Goal: Transaction & Acquisition: Purchase product/service

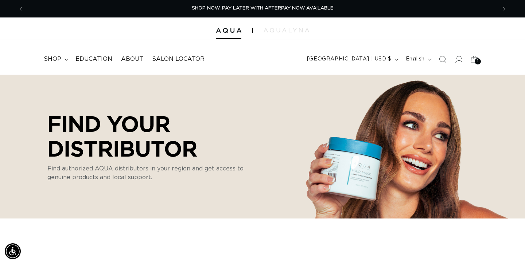
click at [475, 61] on div "1 1" at bounding box center [478, 61] width 6 height 6
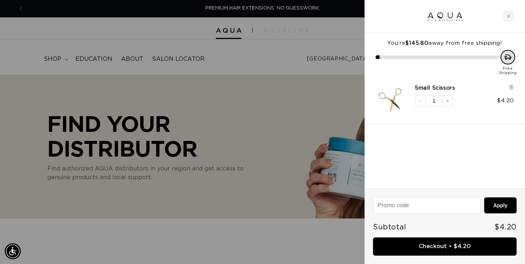
click at [290, 149] on div at bounding box center [262, 132] width 525 height 264
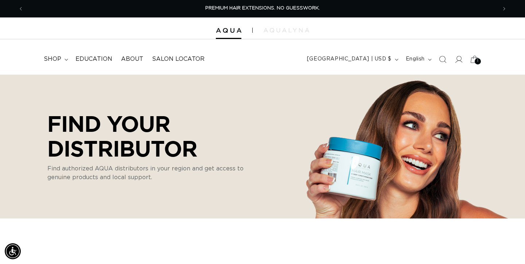
click at [479, 61] on div "1 1" at bounding box center [478, 61] width 6 height 6
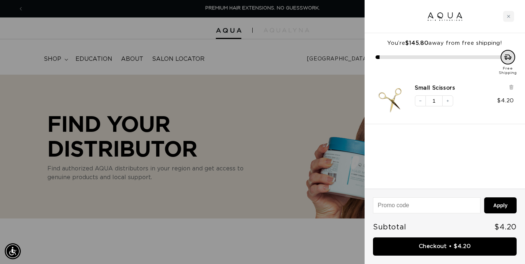
click at [434, 104] on input "1" at bounding box center [434, 101] width 16 height 11
type input "12"
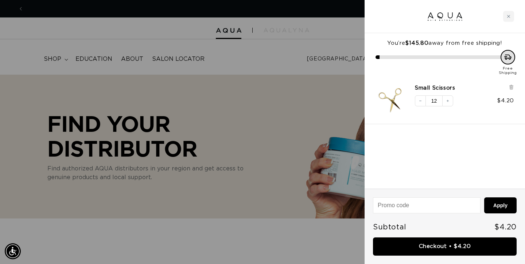
click at [447, 119] on div "Small Scissors Decrease quantity 12 Increase quantity $4.20" at bounding box center [445, 100] width 160 height 47
click at [234, 51] on div at bounding box center [262, 132] width 525 height 264
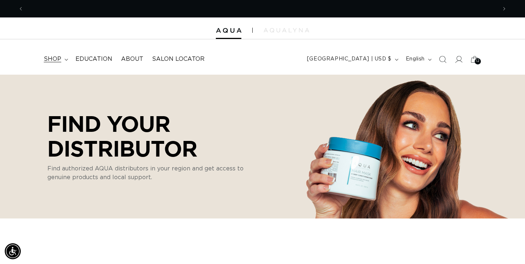
scroll to position [0, 473]
click at [59, 60] on span "shop" at bounding box center [53, 59] width 18 height 8
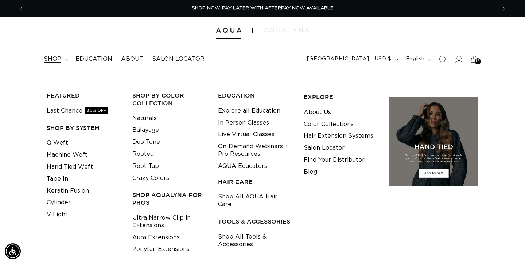
click at [65, 167] on link "Hand Tied Weft" at bounding box center [70, 167] width 46 height 12
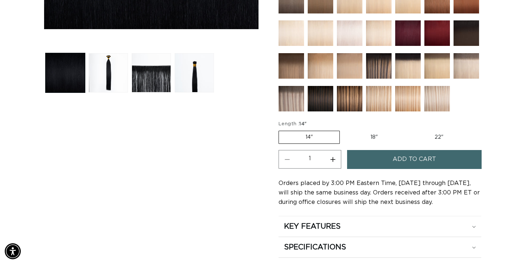
scroll to position [0, 473]
click at [355, 163] on button "Add to cart" at bounding box center [414, 159] width 135 height 19
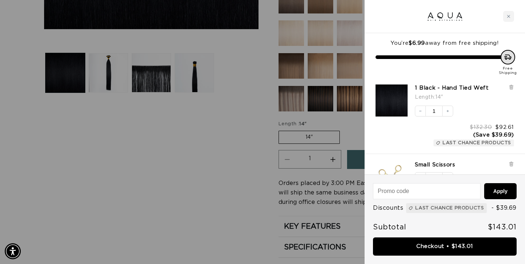
scroll to position [0, 947]
click at [349, 94] on div at bounding box center [262, 132] width 525 height 264
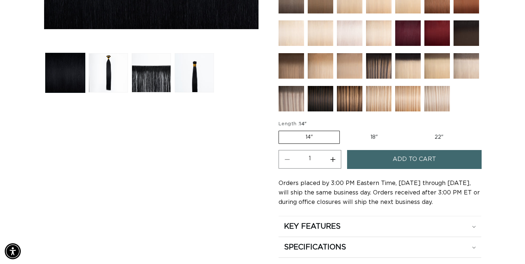
scroll to position [0, 0]
click at [431, 135] on label "22" Variant sold out or unavailable" at bounding box center [439, 137] width 62 height 12
click at [408, 130] on input "22" Variant sold out or unavailable" at bounding box center [408, 129] width 0 height 0
radio input "true"
click at [406, 159] on span "Add to cart" at bounding box center [414, 159] width 43 height 19
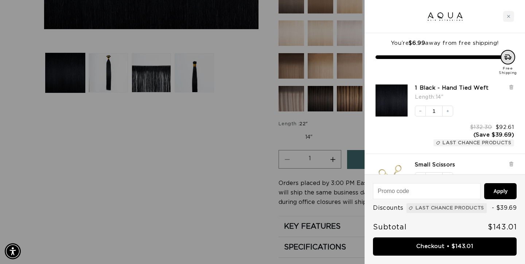
scroll to position [0, 473]
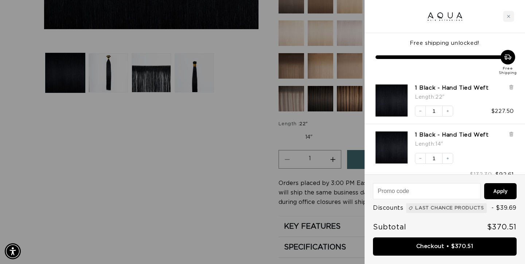
click at [400, 184] on input at bounding box center [426, 191] width 107 height 15
type input "[PERSON_NAME]"
click at [493, 184] on button "Apply" at bounding box center [500, 191] width 32 height 16
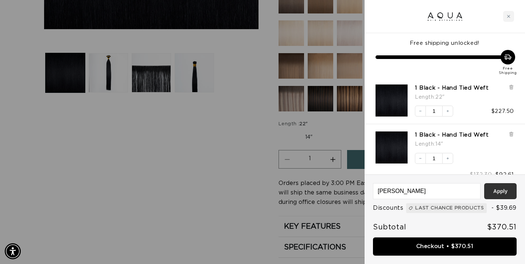
scroll to position [0, 473]
click at [220, 187] on div at bounding box center [262, 132] width 525 height 264
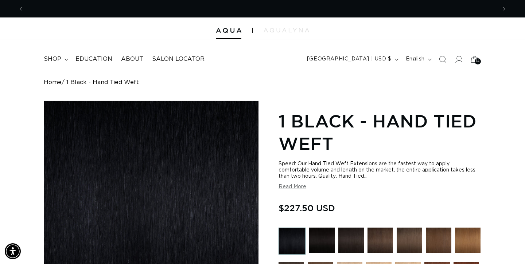
scroll to position [0, 947]
click at [446, 59] on icon "Search" at bounding box center [443, 60] width 8 height 8
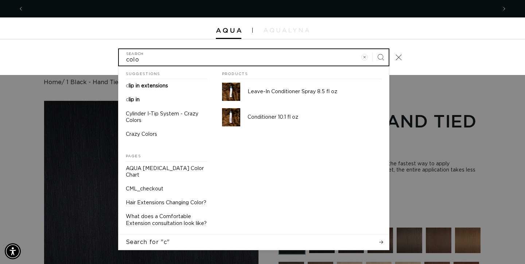
scroll to position [0, 0]
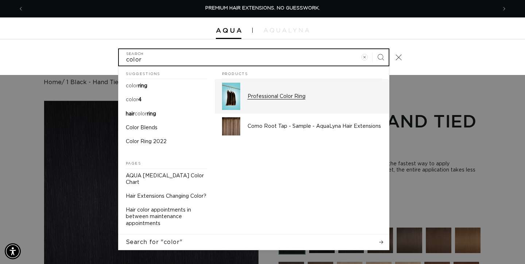
type input "color"
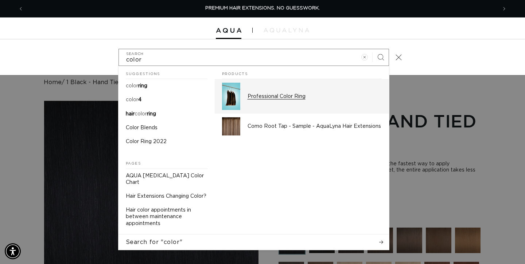
click at [272, 96] on p "Professional Color Ring" at bounding box center [315, 96] width 134 height 7
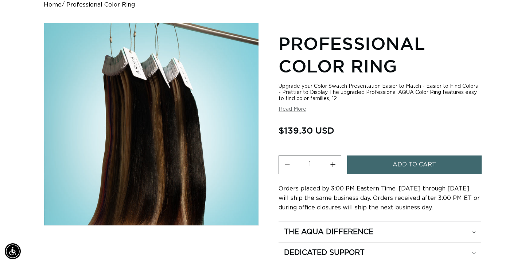
click at [383, 170] on button "Add to cart" at bounding box center [414, 165] width 135 height 19
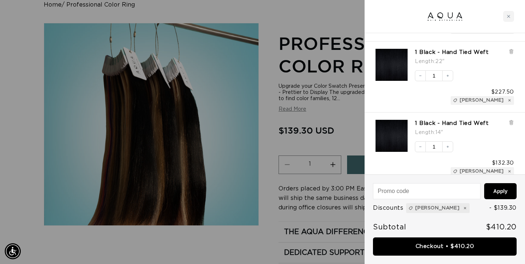
scroll to position [0, 947]
